Goal: Task Accomplishment & Management: Complete application form

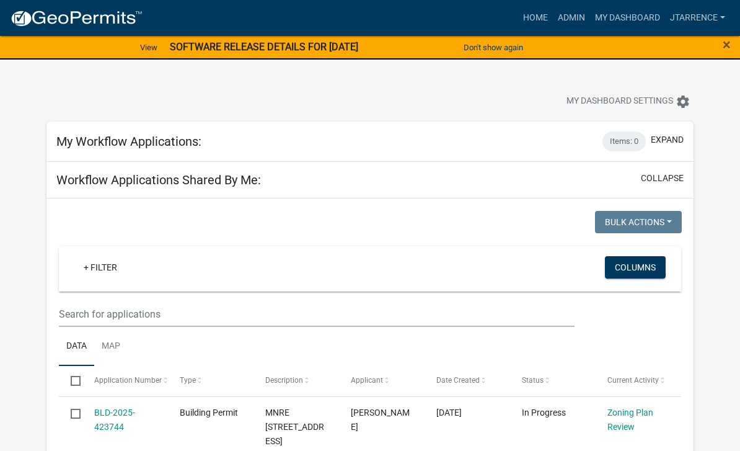
select select "3: 100"
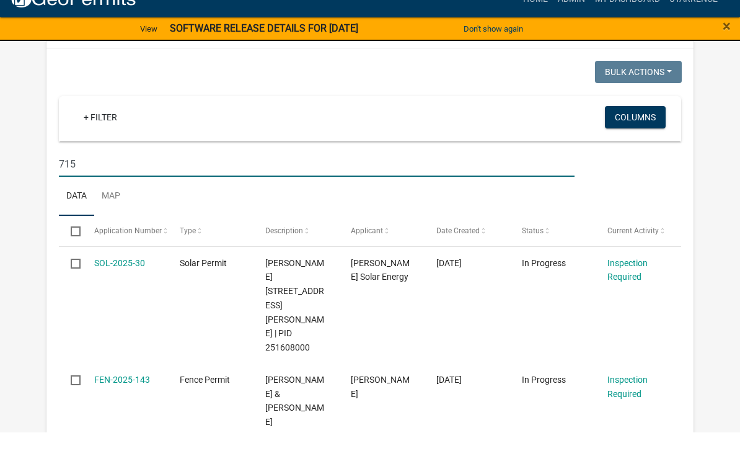
scroll to position [849, 0]
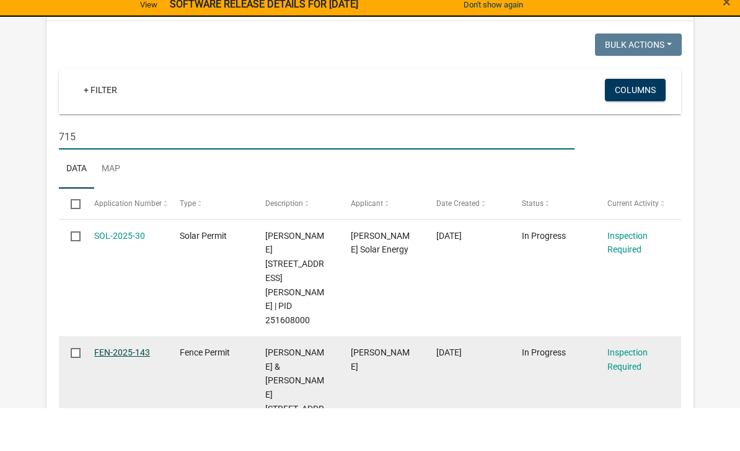
type input "715"
click at [120, 390] on link "FEN-2025-143" at bounding box center [122, 395] width 56 height 10
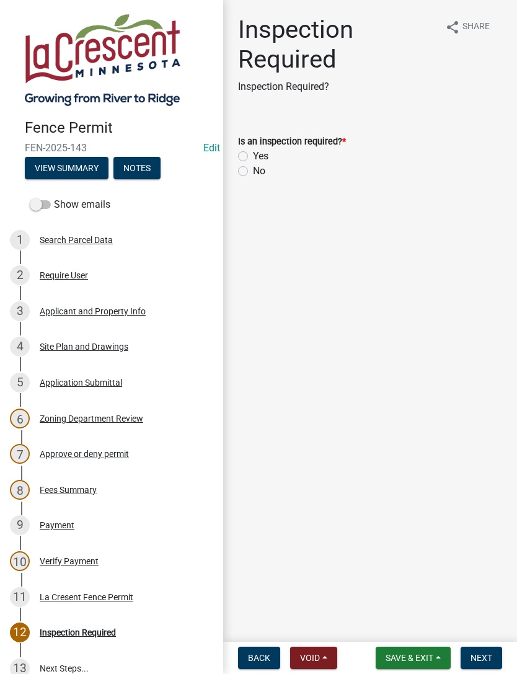
click at [248, 150] on div "Yes" at bounding box center [370, 156] width 264 height 15
click at [263, 149] on label "Yes" at bounding box center [260, 156] width 15 height 15
click at [261, 149] on input "Yes" at bounding box center [257, 153] width 8 height 8
radio input "true"
click at [492, 450] on span "Next" at bounding box center [481, 658] width 22 height 10
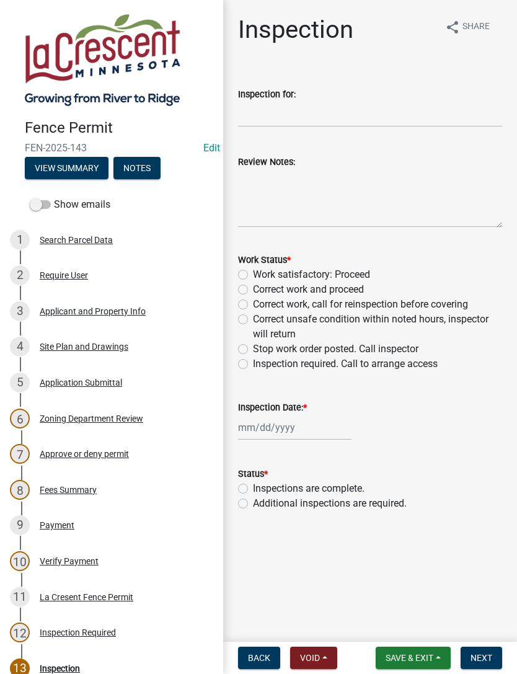
click at [151, 169] on button "Notes" at bounding box center [136, 168] width 47 height 22
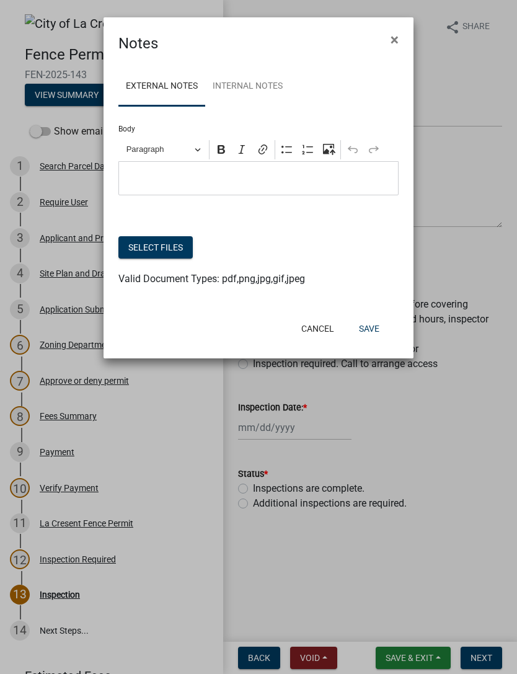
click at [164, 250] on button "Select files" at bounding box center [155, 247] width 74 height 22
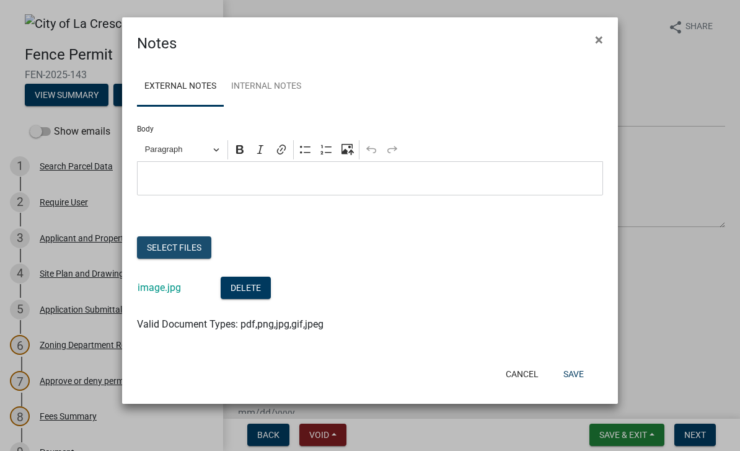
click at [185, 249] on button "Select files" at bounding box center [174, 247] width 74 height 22
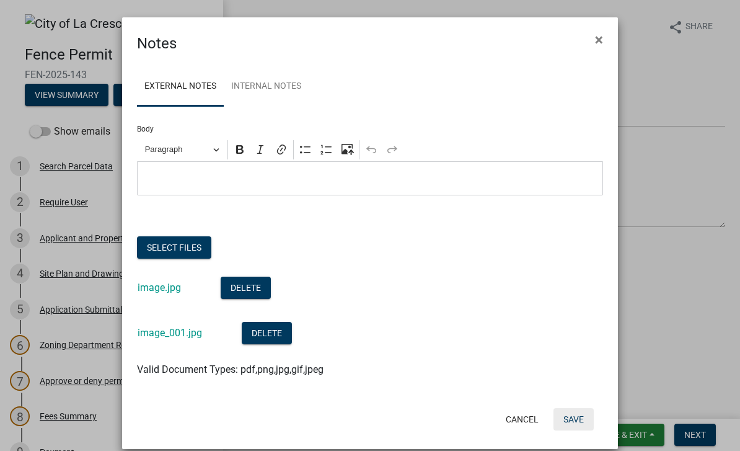
click at [574, 414] on button "Save" at bounding box center [573, 419] width 40 height 22
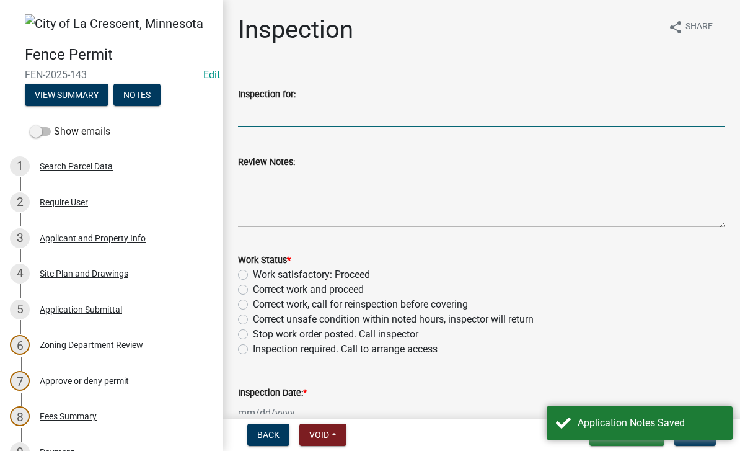
click at [328, 118] on input "Inspection for:" at bounding box center [481, 114] width 487 height 25
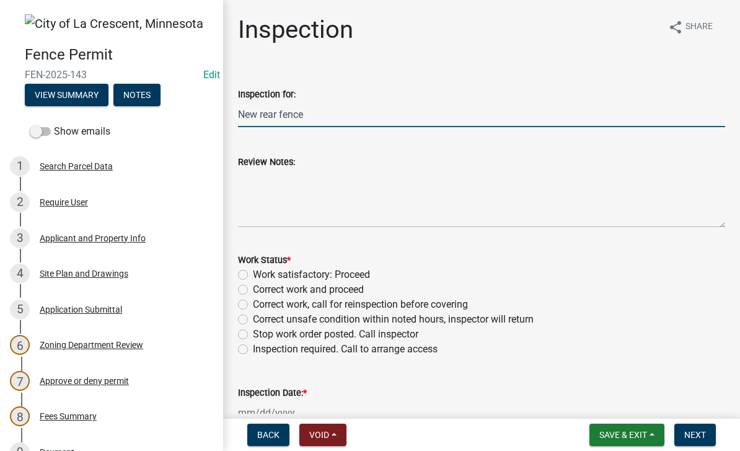
type input "New rear fence"
click at [306, 178] on textarea "Review Notes:" at bounding box center [481, 198] width 487 height 58
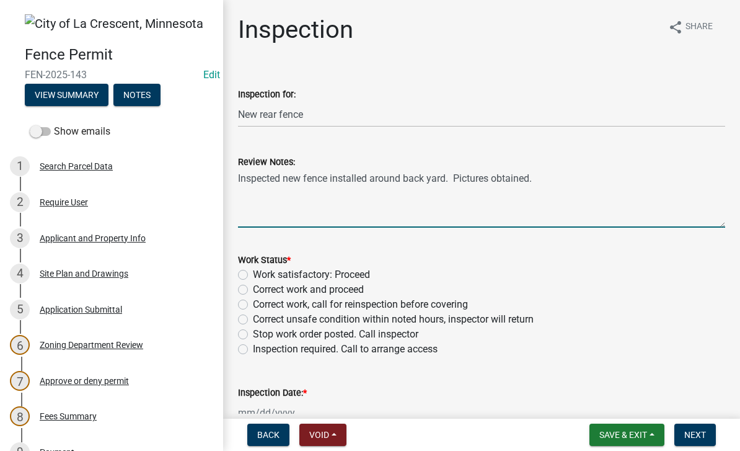
type textarea "Inspected new fence installed around back yard. Pictures obtained."
click at [367, 275] on label "Work satisfactory: Proceed" at bounding box center [311, 274] width 117 height 15
click at [261, 275] on input "Work satisfactory: Proceed" at bounding box center [257, 271] width 8 height 8
radio input "true"
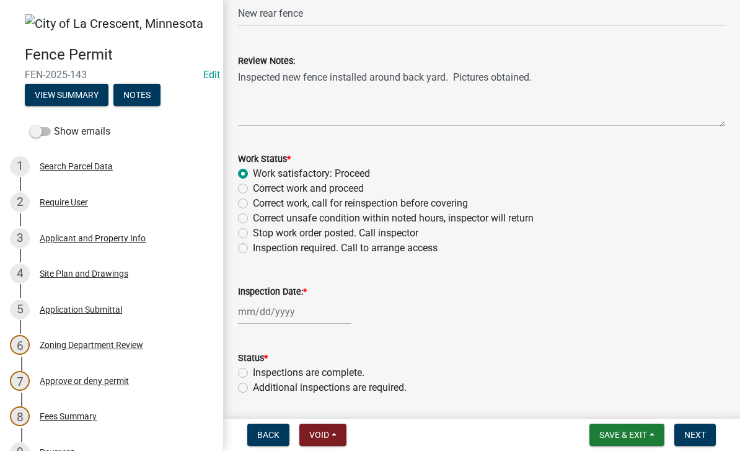
scroll to position [104, 0]
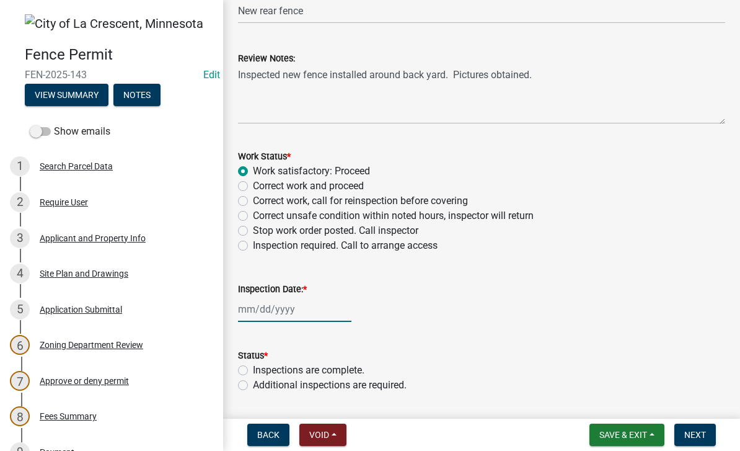
click at [280, 315] on div at bounding box center [294, 308] width 113 height 25
select select "9"
select select "2025"
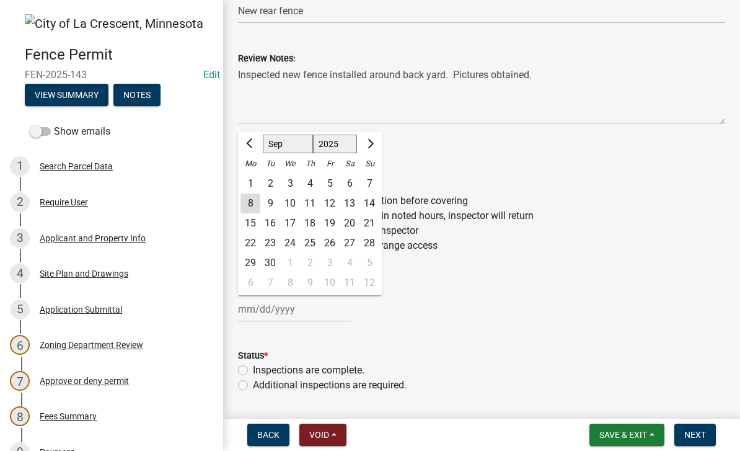
click at [259, 202] on div "8" at bounding box center [250, 203] width 20 height 20
type input "[DATE]"
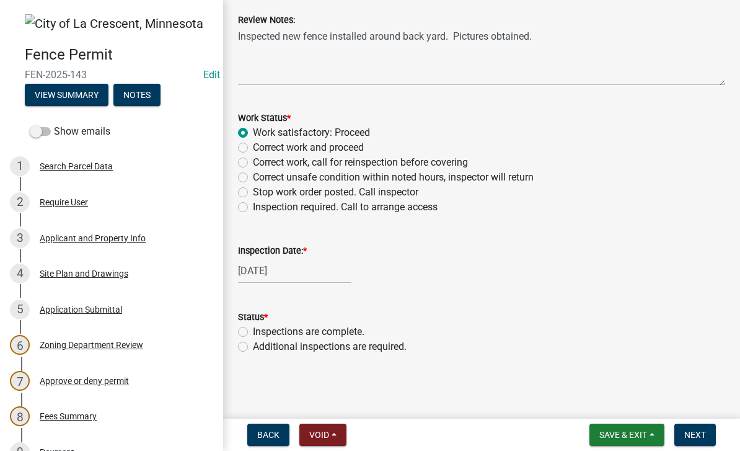
scroll to position [142, 0]
click at [340, 330] on label "Inspections are complete." at bounding box center [309, 331] width 112 height 15
click at [261, 330] on input "Inspections are complete." at bounding box center [257, 328] width 8 height 8
radio input "true"
click at [703, 430] on span "Next" at bounding box center [695, 435] width 22 height 10
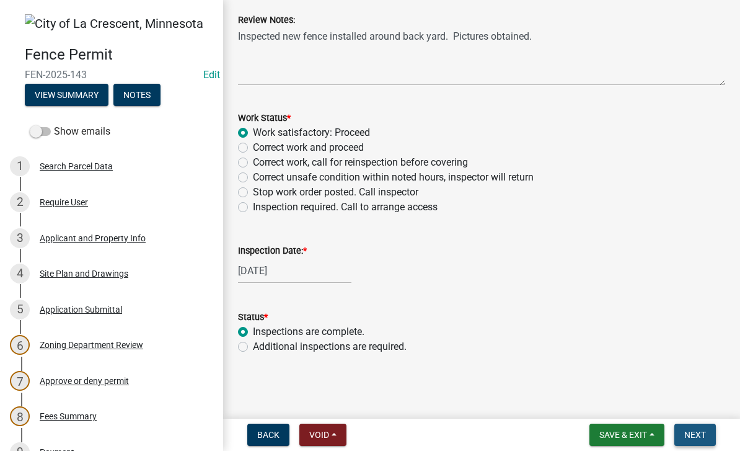
scroll to position [0, 0]
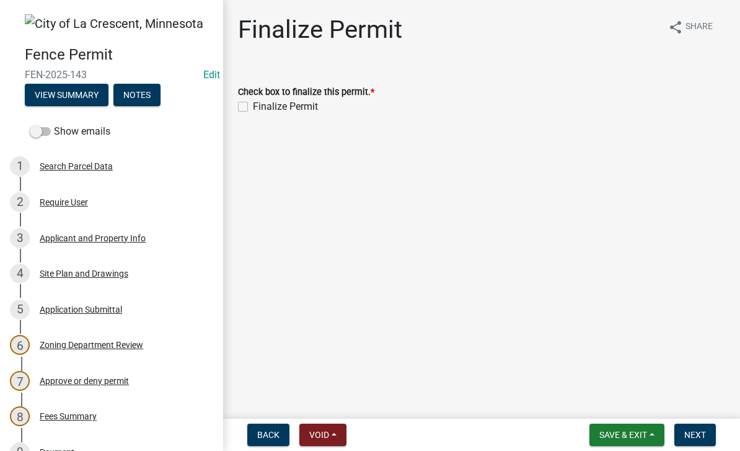
click at [276, 113] on label "Finalize Permit" at bounding box center [285, 106] width 65 height 15
click at [261, 107] on input "Finalize Permit" at bounding box center [257, 103] width 8 height 8
checkbox input "true"
click at [708, 434] on button "Next" at bounding box center [695, 434] width 42 height 22
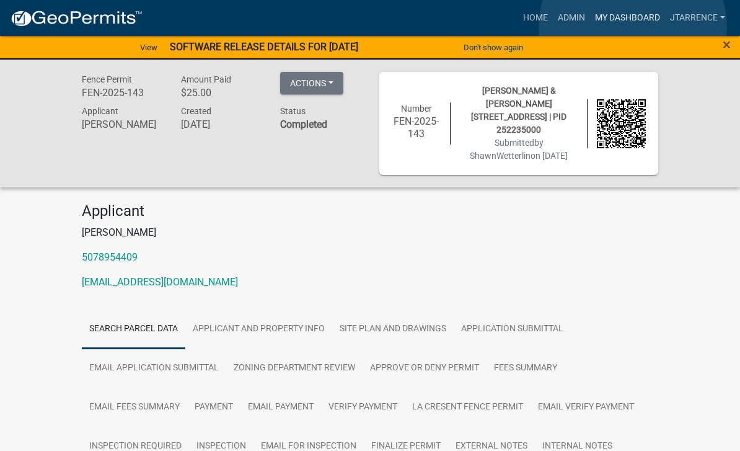
click at [633, 27] on link "My Dashboard" at bounding box center [627, 18] width 75 height 24
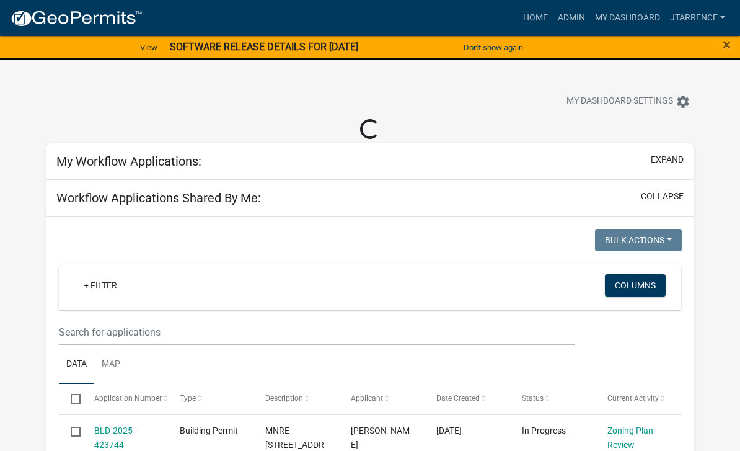
select select "3: 100"
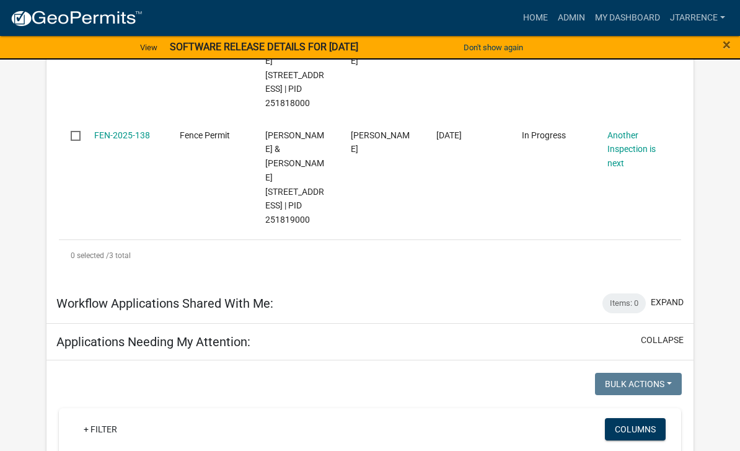
scroll to position [558, 0]
